Goal: Transaction & Acquisition: Purchase product/service

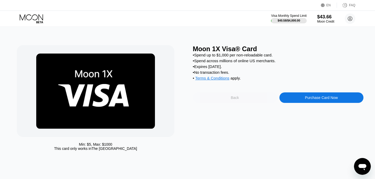
click at [239, 103] on div "Back" at bounding box center [235, 97] width 84 height 11
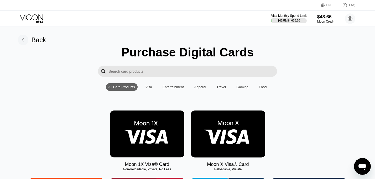
click at [241, 137] on img at bounding box center [228, 134] width 74 height 47
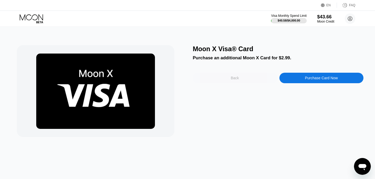
click at [224, 82] on div "Back" at bounding box center [235, 78] width 84 height 11
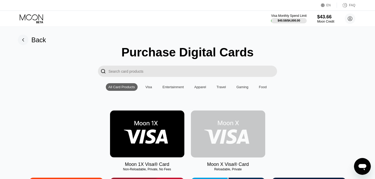
click at [244, 149] on img at bounding box center [228, 134] width 74 height 47
